Goal: Check status

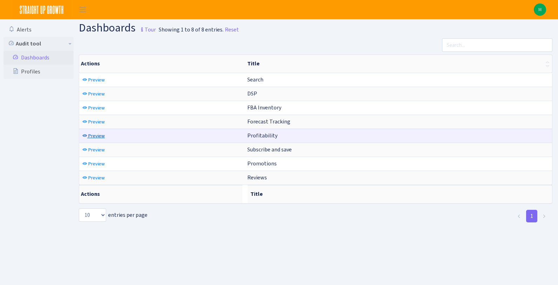
click at [98, 133] on span "Preview" at bounding box center [96, 136] width 16 height 7
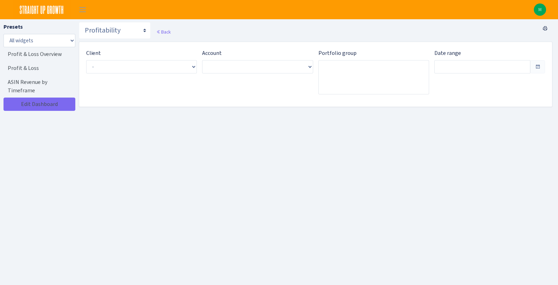
type input "Aug 6, 2025 - Sep 4, 2025"
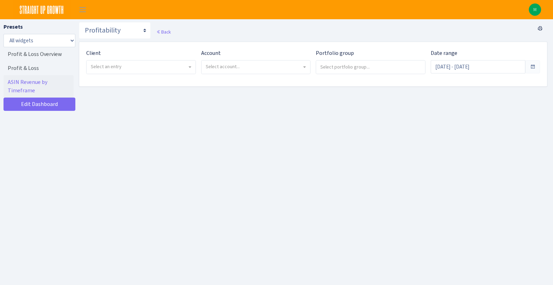
click at [124, 66] on span "Select an entry" at bounding box center [139, 66] width 96 height 7
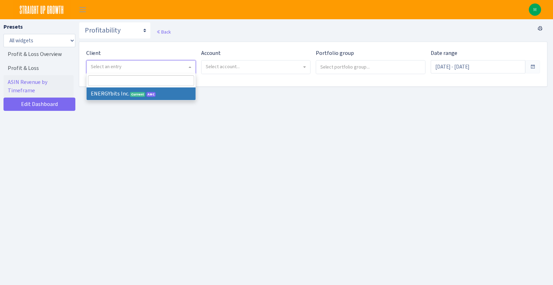
select select "298"
select select
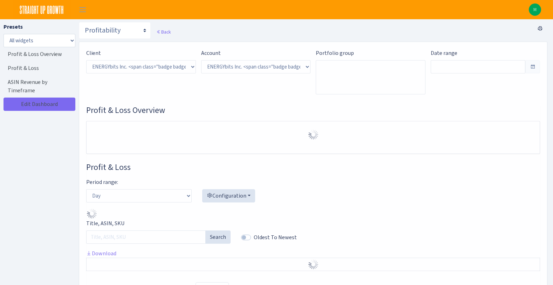
select select "416446232500569"
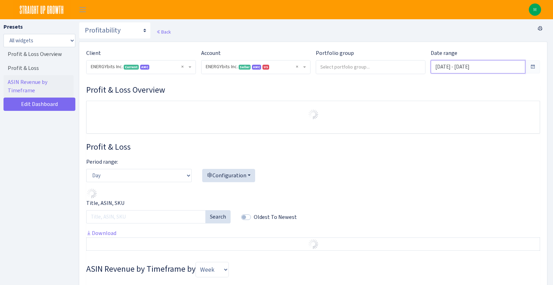
click at [469, 67] on input "Aug 9, 2025 - Sep 7, 2025" at bounding box center [477, 66] width 95 height 13
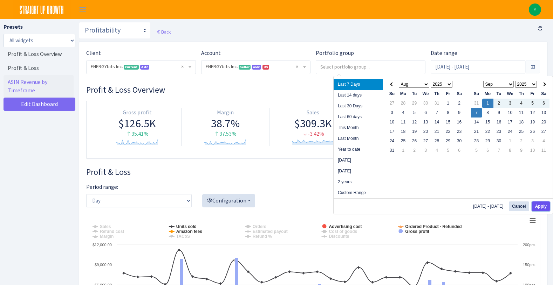
click at [541, 207] on button "Apply" at bounding box center [541, 207] width 18 height 10
type input "[DATE] - [DATE]"
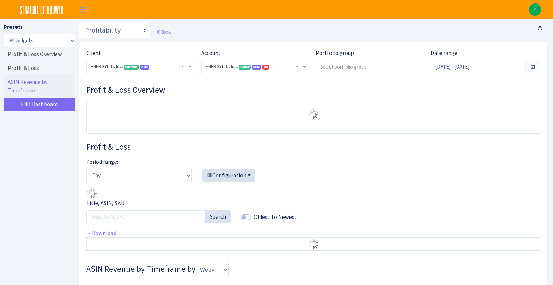
select select "416446232500569"
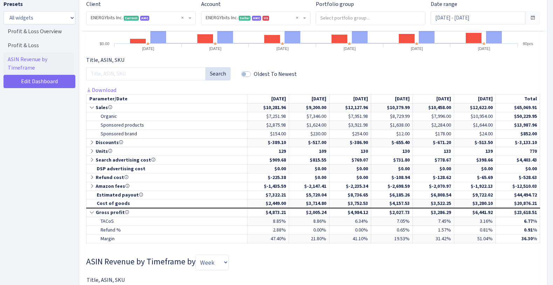
scroll to position [312, 0]
